Goal: Register for event/course

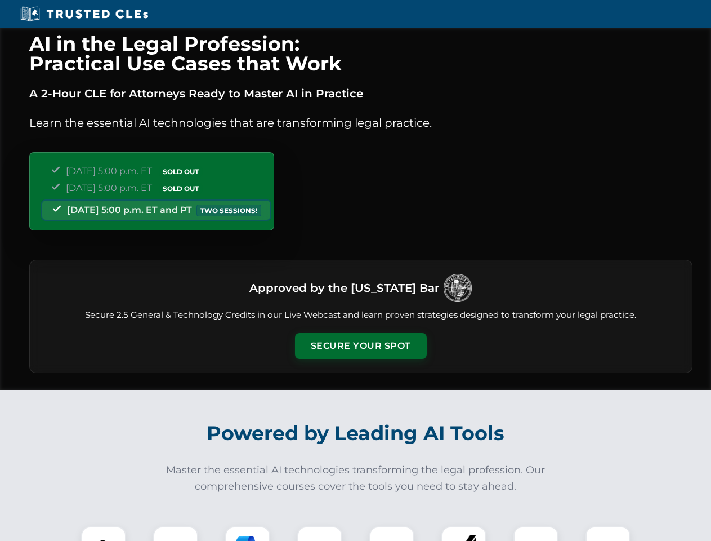
click at [361, 346] on button "Secure Your Spot" at bounding box center [361, 346] width 132 height 26
click at [104, 533] on img at bounding box center [103, 548] width 33 height 33
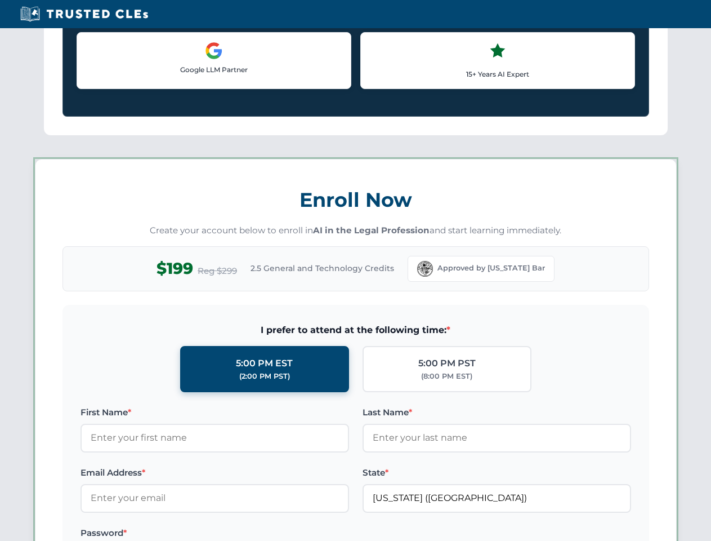
click at [248, 533] on label "Password *" at bounding box center [215, 533] width 269 height 14
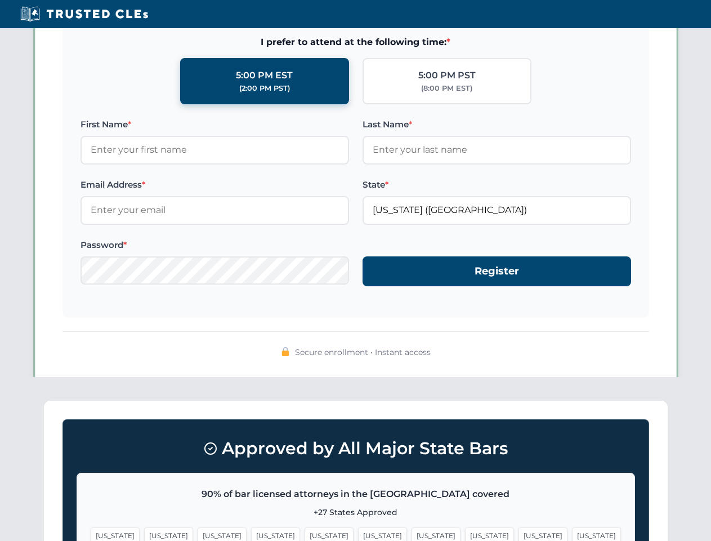
click at [519, 533] on span "[US_STATE]" at bounding box center [543, 535] width 49 height 16
